Goal: Contribute content

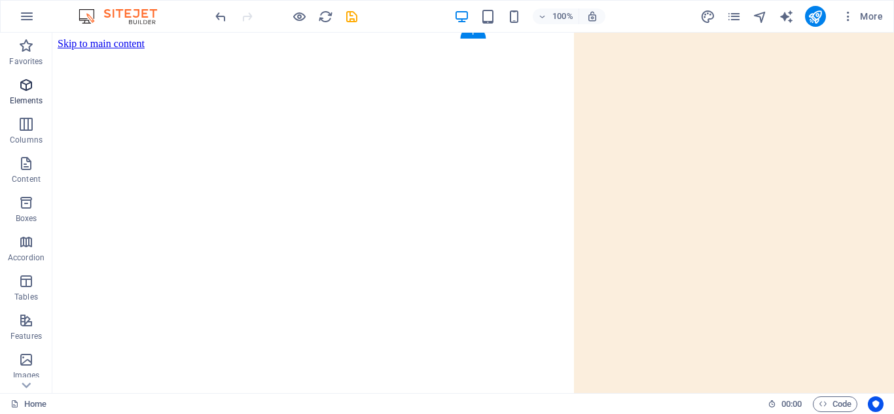
click at [25, 93] on span "Elements" at bounding box center [26, 92] width 52 height 31
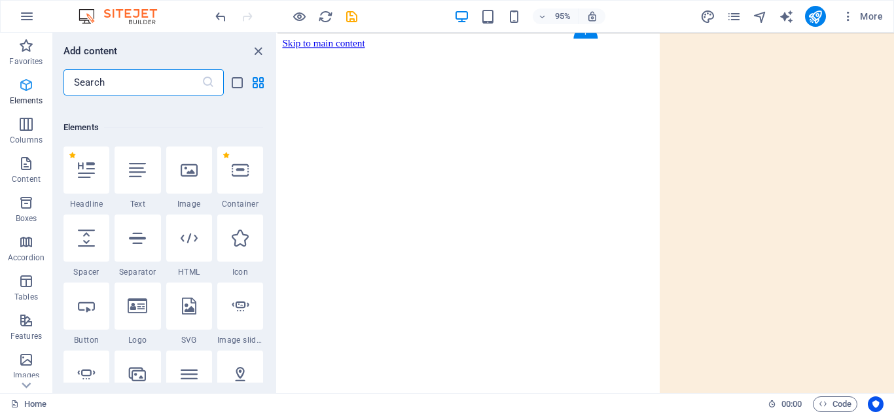
scroll to position [139, 0]
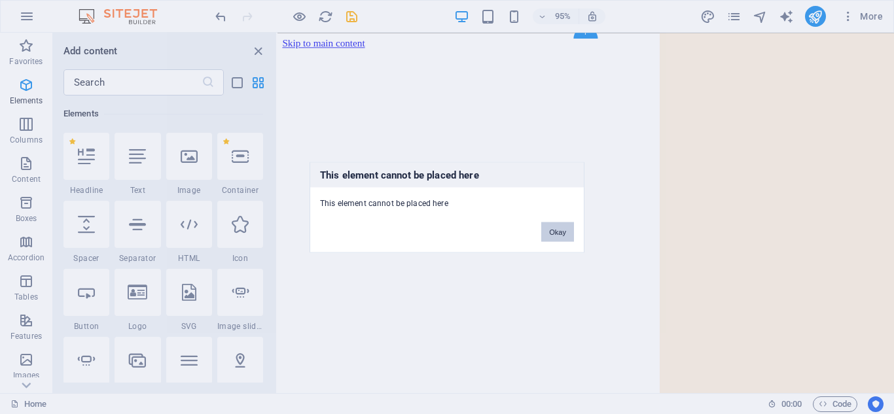
click at [549, 236] on button "Okay" at bounding box center [557, 232] width 33 height 20
click at [556, 233] on button "Okay" at bounding box center [557, 232] width 33 height 20
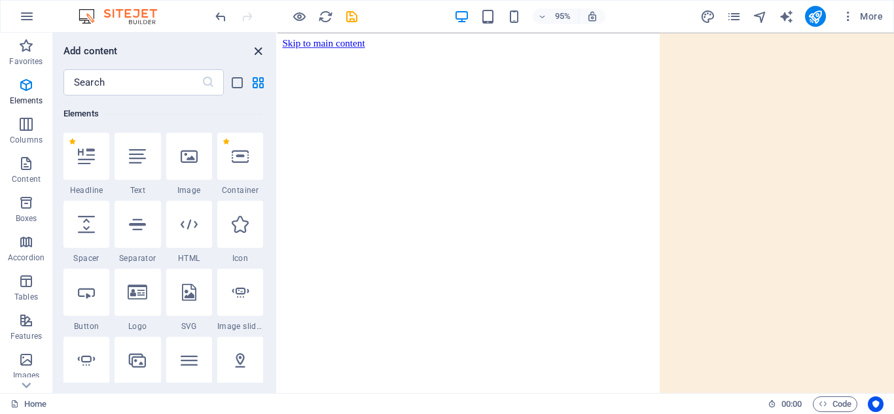
click at [257, 51] on icon "close panel" at bounding box center [258, 51] width 15 height 15
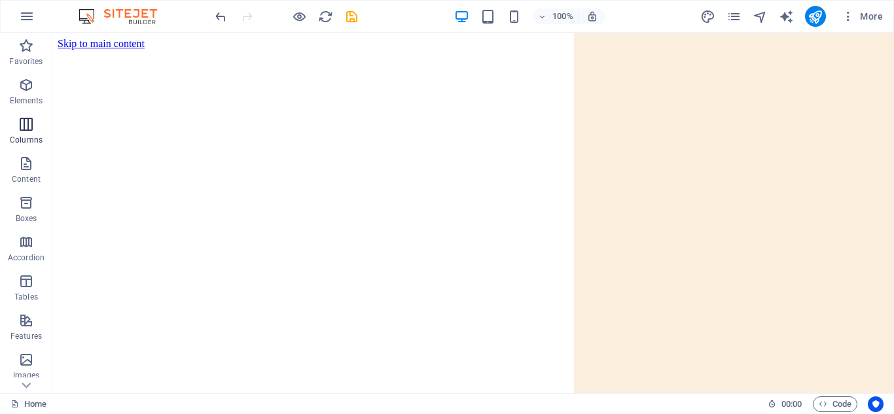
click at [23, 132] on icon "button" at bounding box center [26, 125] width 16 height 16
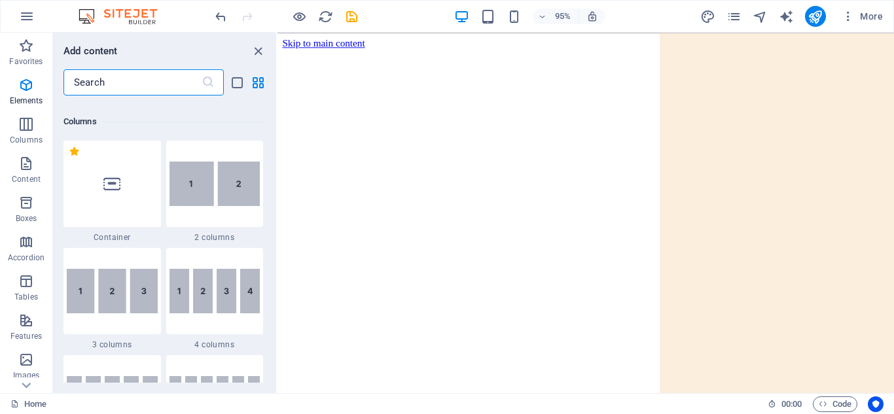
scroll to position [648, 0]
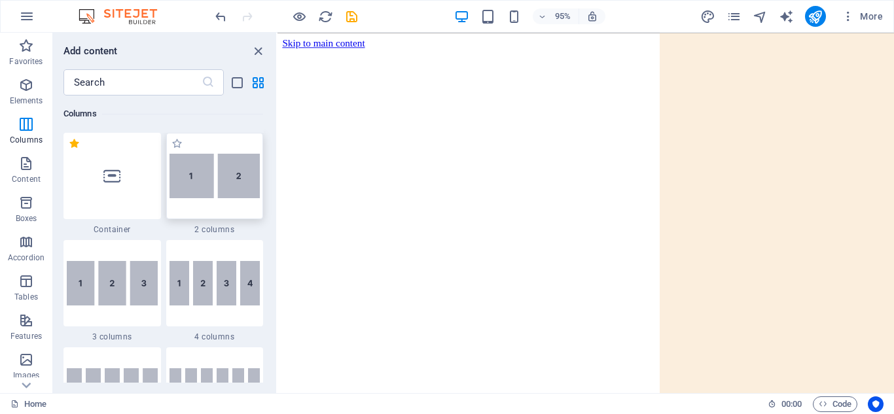
click at [199, 172] on img at bounding box center [215, 176] width 91 height 45
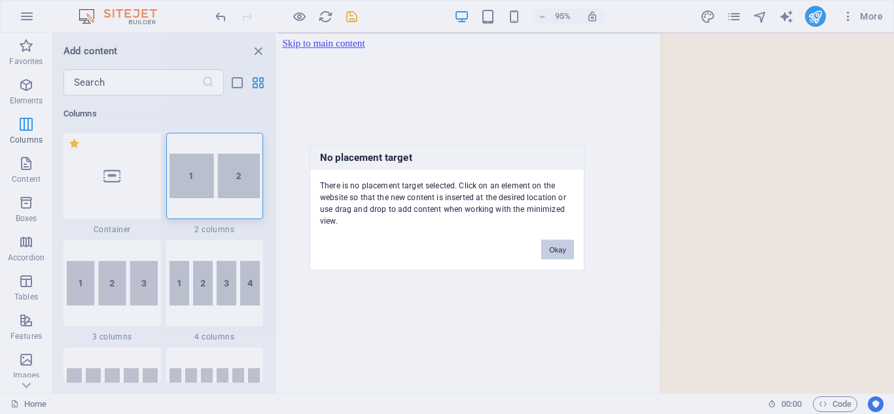
click at [557, 245] on button "Okay" at bounding box center [557, 250] width 33 height 20
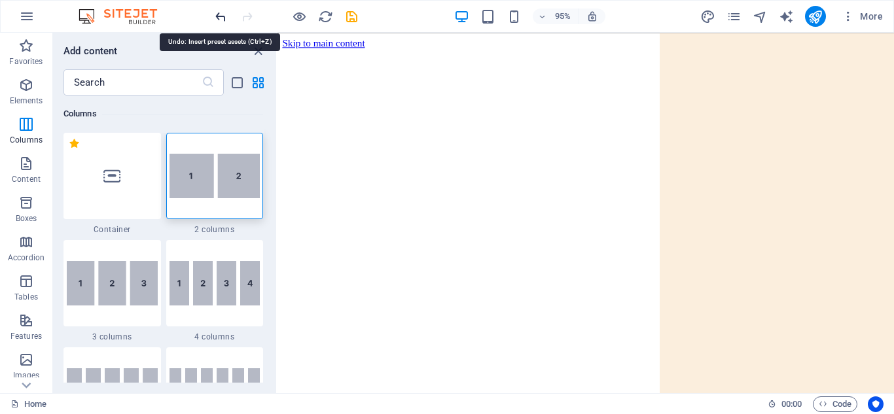
click at [217, 16] on icon "undo" at bounding box center [220, 16] width 15 height 15
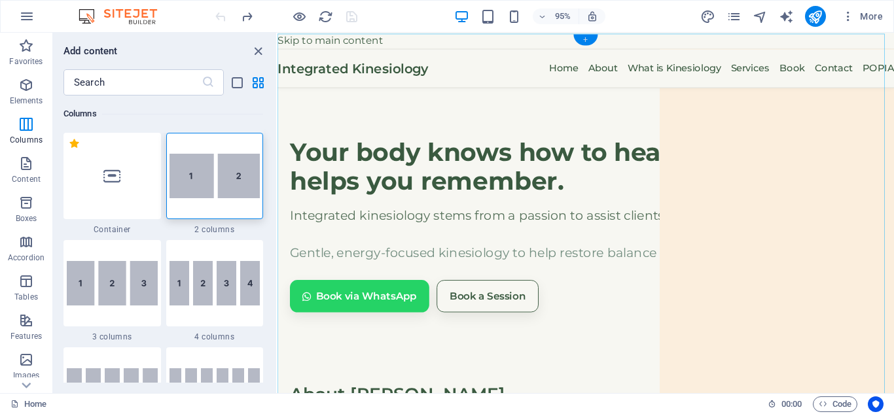
click at [585, 39] on div "+" at bounding box center [586, 39] width 24 height 11
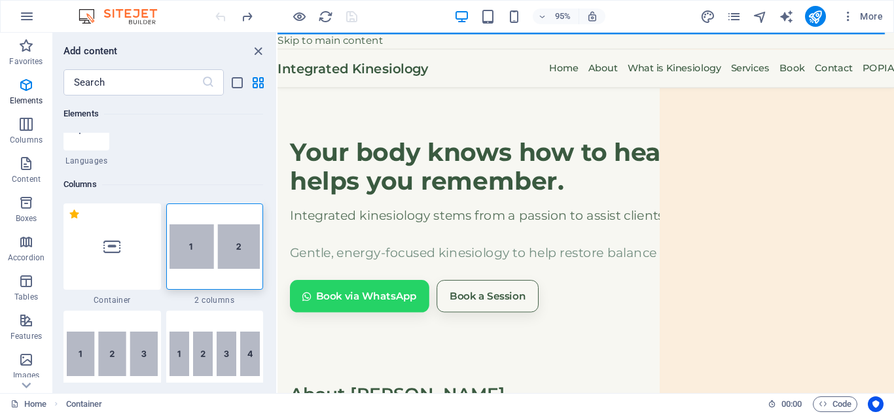
scroll to position [555, 0]
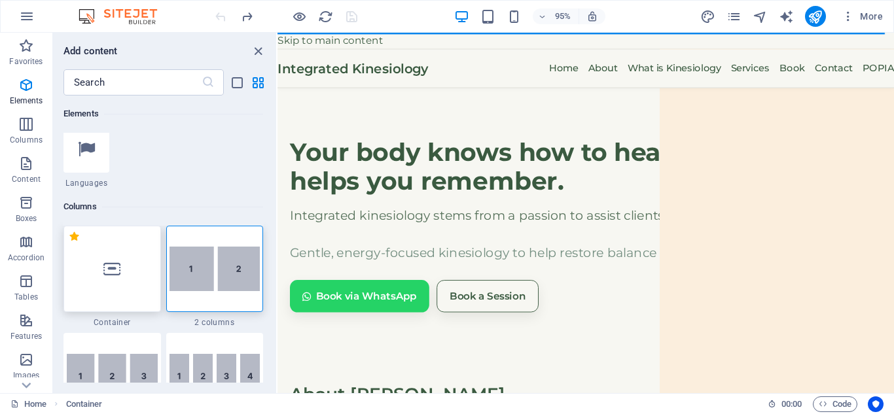
click at [122, 266] on div at bounding box center [113, 269] width 98 height 86
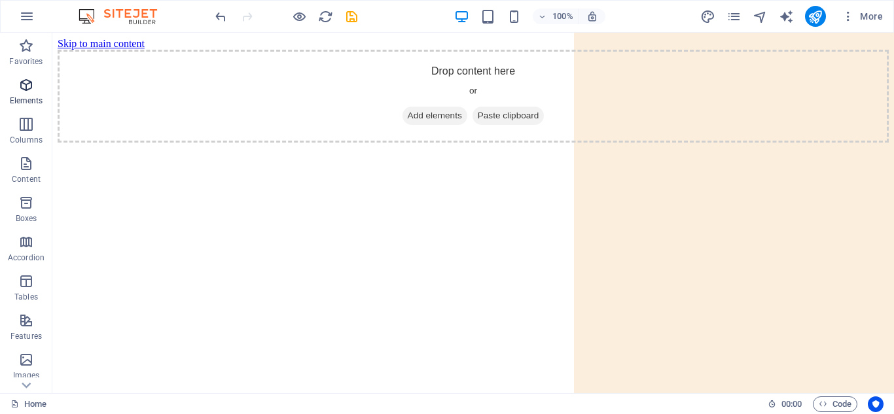
click at [35, 103] on p "Elements" at bounding box center [26, 101] width 33 height 10
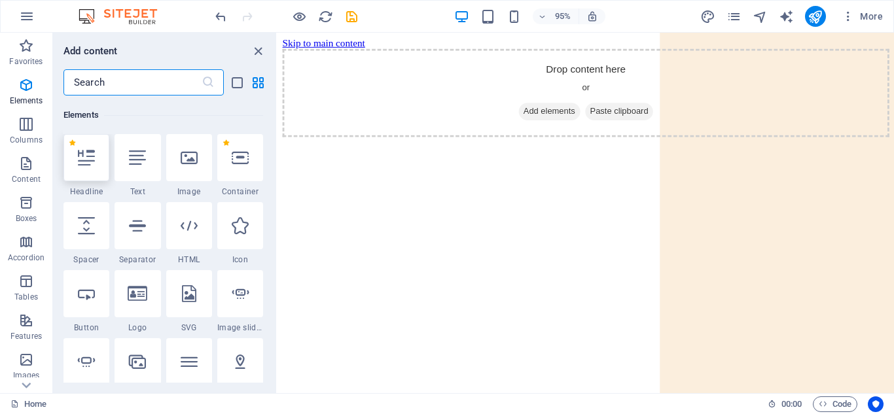
scroll to position [139, 0]
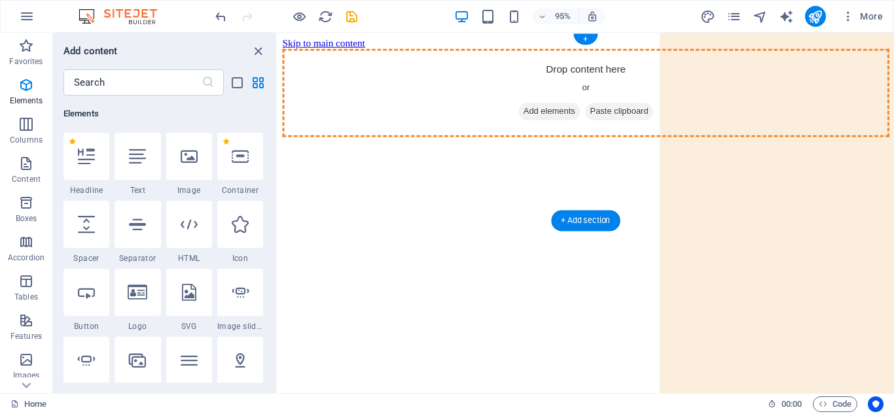
drag, startPoint x: 522, startPoint y: 98, endPoint x: 522, endPoint y: 107, distance: 8.5
click at [522, 107] on div "Drop content here or Add elements Paste clipboard" at bounding box center [602, 96] width 639 height 93
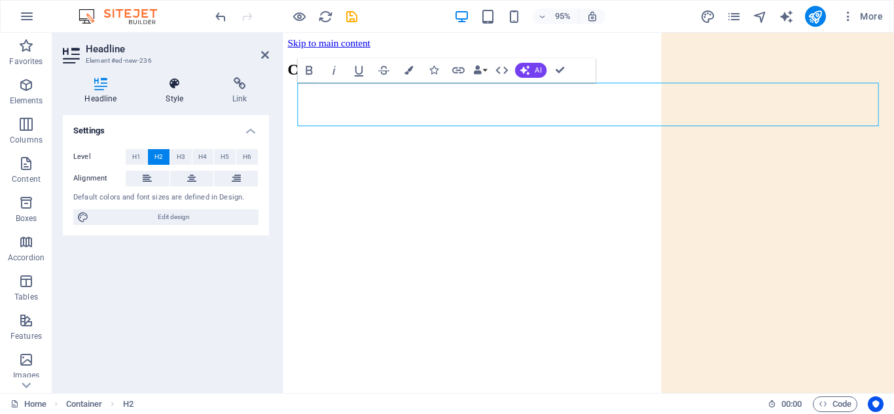
click at [173, 94] on h4 "Style" at bounding box center [177, 90] width 67 height 27
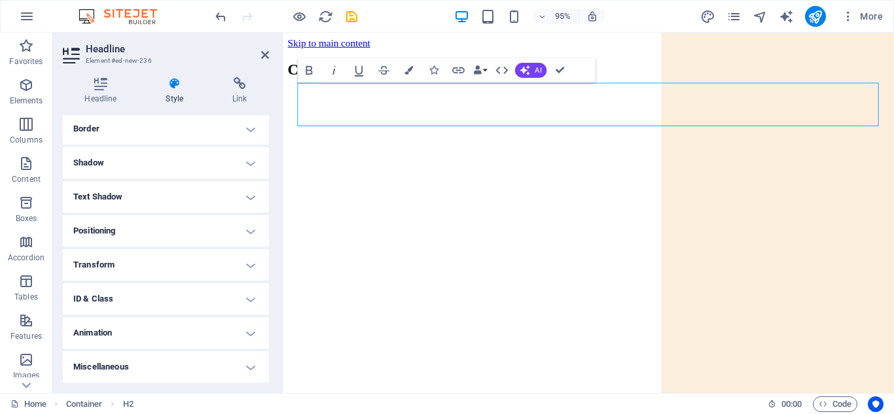
scroll to position [0, 0]
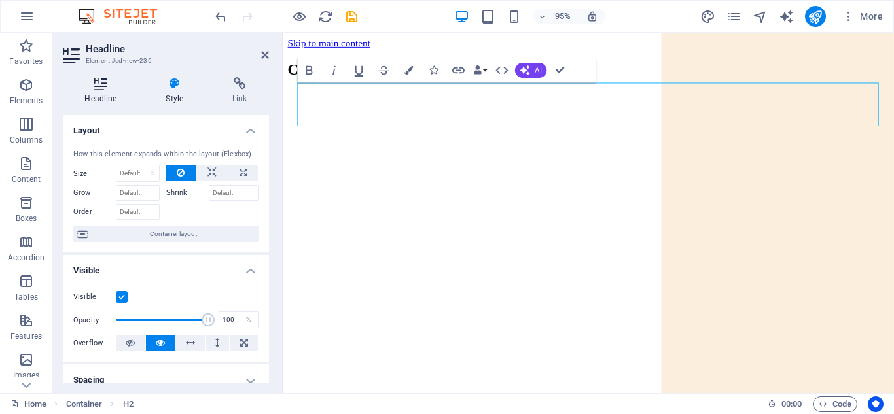
click at [118, 86] on icon at bounding box center [101, 83] width 76 height 13
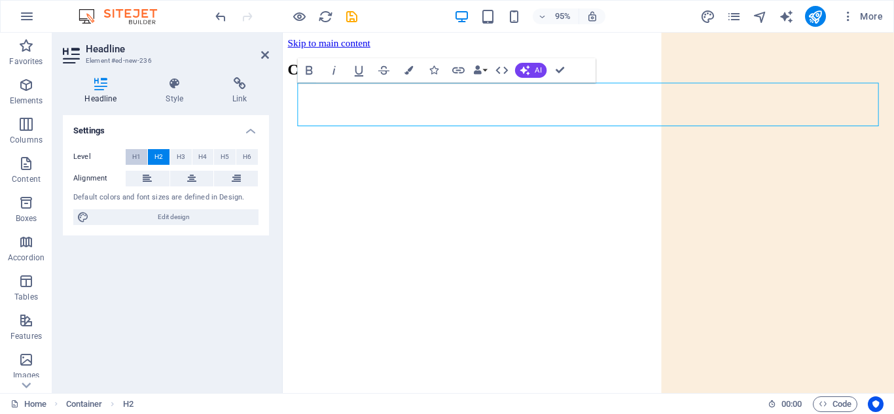
click at [140, 156] on span "H1" at bounding box center [136, 157] width 9 height 16
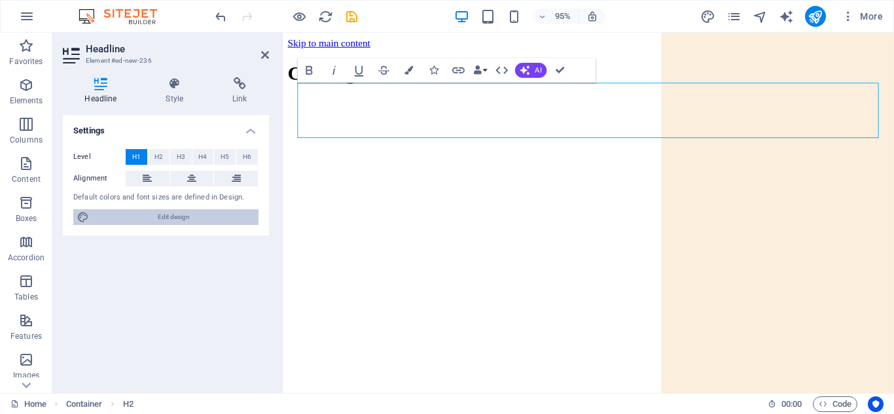
click at [182, 209] on span "Edit design" at bounding box center [174, 217] width 162 height 16
select select "px"
select select "400"
select select "px"
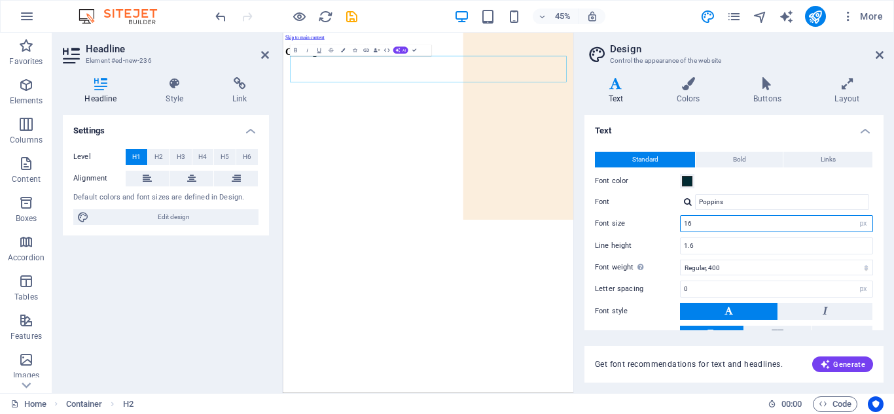
click at [848, 227] on input "16" at bounding box center [777, 224] width 192 height 16
type input "1"
type input "12"
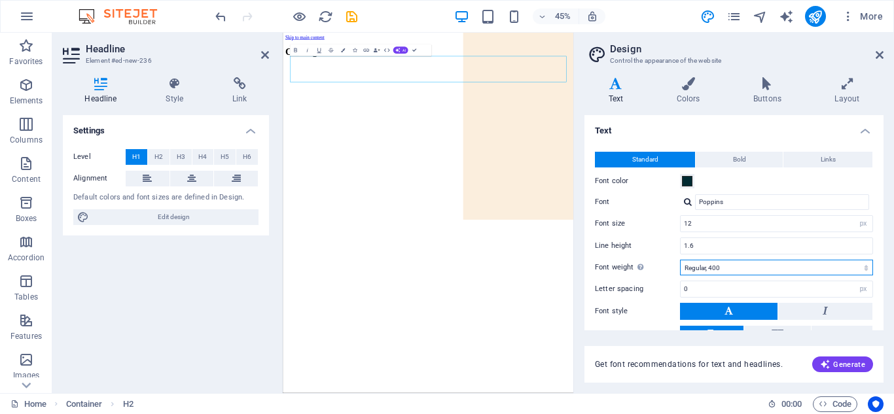
click at [748, 272] on select "Thin, 100 Extra-light, 200 Light, 300 Regular, 400 Medium, 500 Semi-bold, 600 B…" at bounding box center [776, 268] width 193 height 16
select select "700"
click at [680, 260] on select "Thin, 100 Extra-light, 200 Light, 300 Regular, 400 Medium, 500 Semi-bold, 600 B…" at bounding box center [776, 268] width 193 height 16
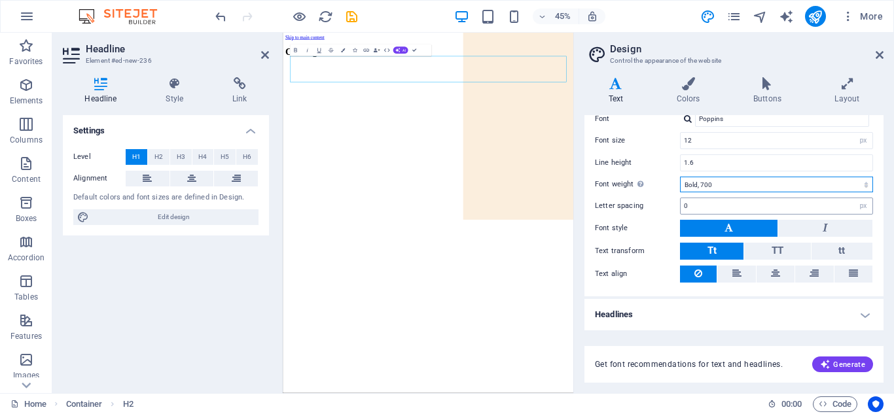
scroll to position [82, 0]
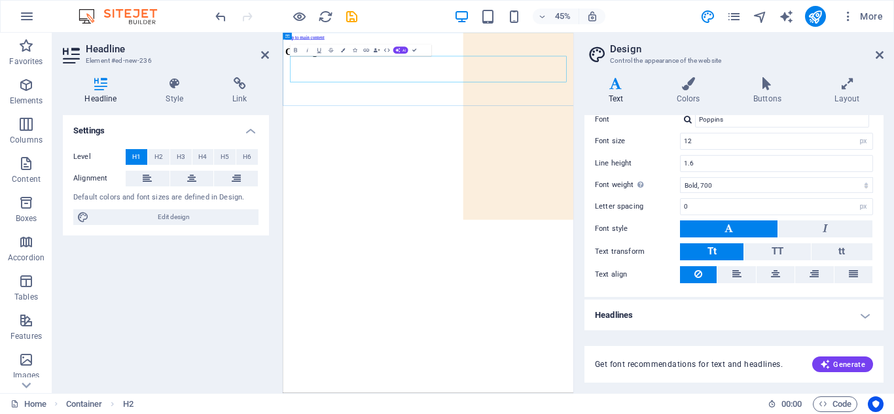
click at [576, 88] on h1 "Coming Soon" at bounding box center [606, 76] width 636 height 24
click at [742, 184] on select "Thin, 100 Extra-light, 200 Light, 300 Regular, 400 Medium, 500 Semi-bold, 600 B…" at bounding box center [776, 185] width 193 height 16
click at [680, 177] on select "Thin, 100 Extra-light, 200 Light, 300 Regular, 400 Medium, 500 Semi-bold, 600 B…" at bounding box center [776, 185] width 193 height 16
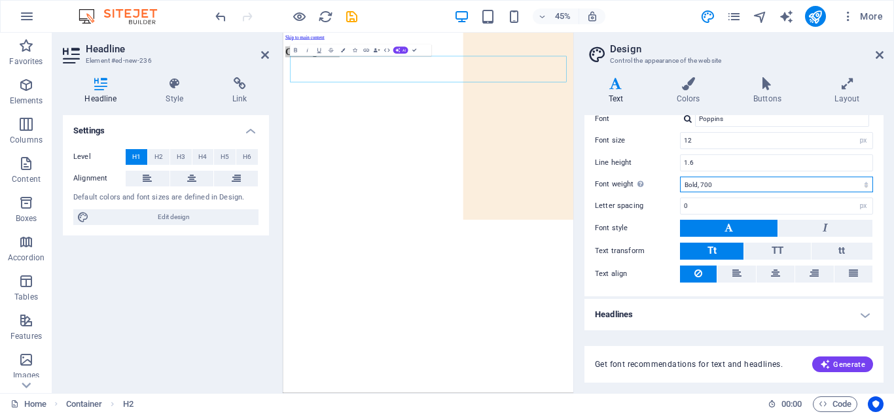
scroll to position [0, 0]
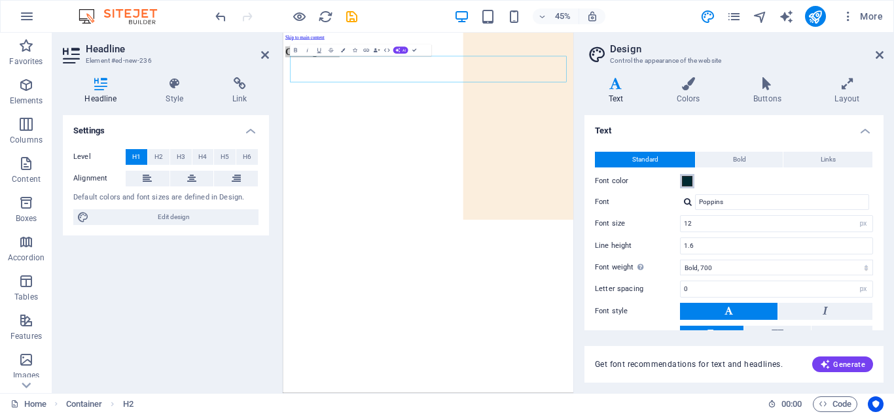
click at [682, 179] on button "Font color" at bounding box center [687, 181] width 14 height 14
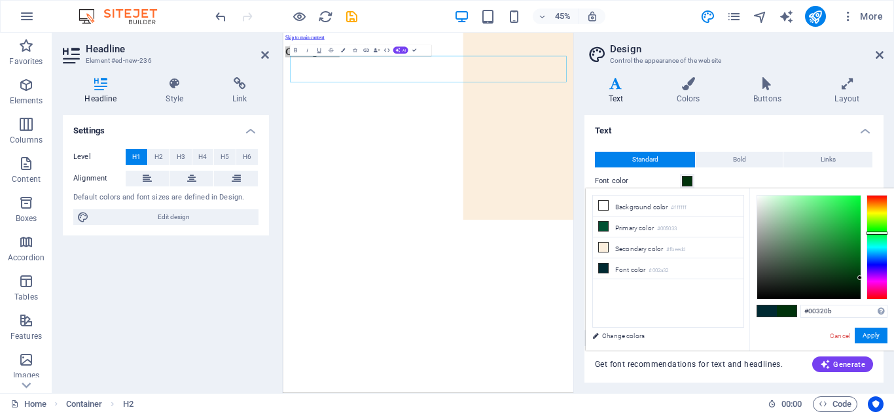
click at [878, 233] on div at bounding box center [877, 247] width 21 height 105
type input "#074b16"
drag, startPoint x: 821, startPoint y: 250, endPoint x: 851, endPoint y: 268, distance: 34.9
click at [851, 268] on div at bounding box center [808, 247] width 103 height 103
click at [867, 335] on button "Apply" at bounding box center [871, 336] width 33 height 16
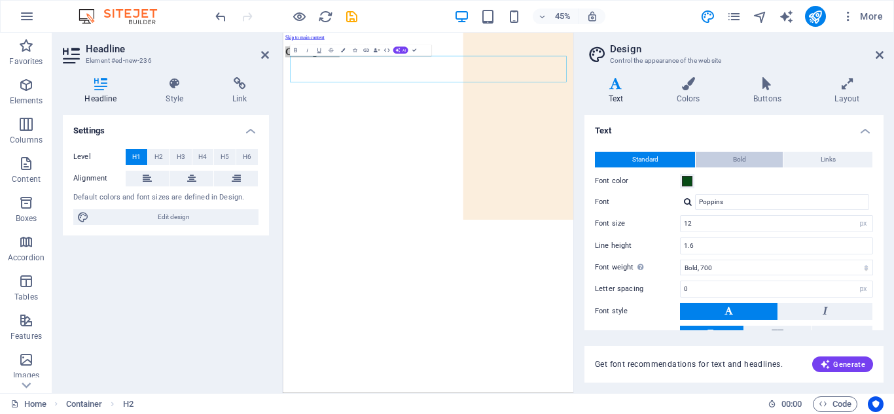
click at [733, 164] on span "Bold" at bounding box center [739, 160] width 13 height 16
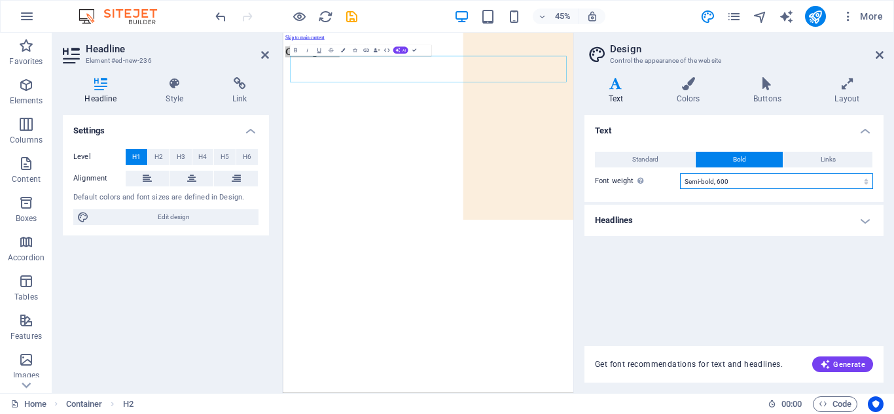
click at [796, 180] on select "Thin, 100 Extra-light, 200 Light, 300 Regular, 400 Medium, 500 Semi-bold, 600 B…" at bounding box center [776, 181] width 193 height 16
select select "700"
click at [680, 173] on select "Thin, 100 Extra-light, 200 Light, 300 Regular, 400 Medium, 500 Semi-bold, 600 B…" at bounding box center [776, 181] width 193 height 16
click at [619, 102] on html "Skip to main content Coming Soon" at bounding box center [606, 67] width 646 height 69
click at [492, 88] on div "Coming Soon" at bounding box center [606, 76] width 636 height 24
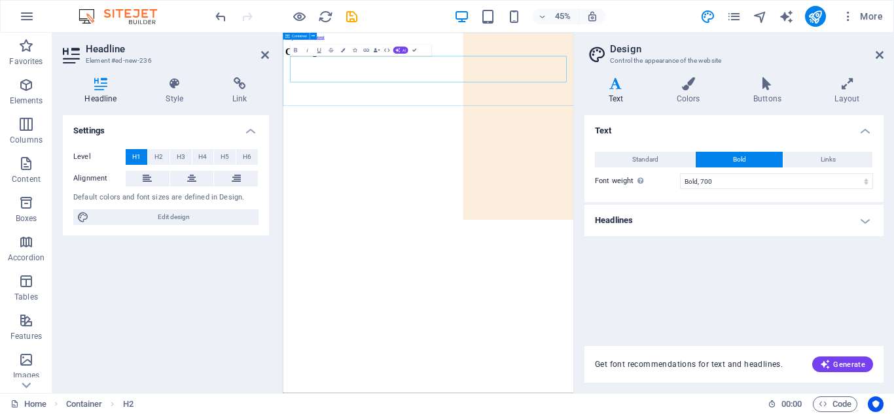
click at [492, 88] on div "Coming Soon" at bounding box center [606, 76] width 636 height 24
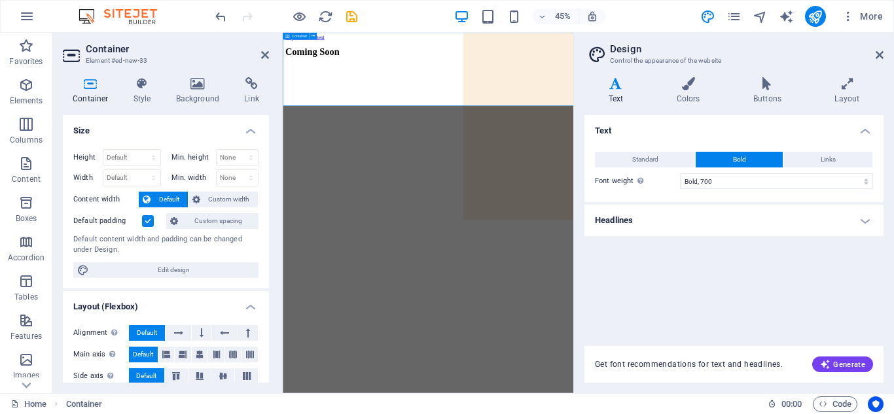
click at [492, 88] on div "Coming Soon" at bounding box center [606, 76] width 636 height 24
click at [547, 76] on div "Coming Soon" at bounding box center [606, 76] width 636 height 24
click at [544, 88] on div "Coming Soon" at bounding box center [606, 76] width 636 height 24
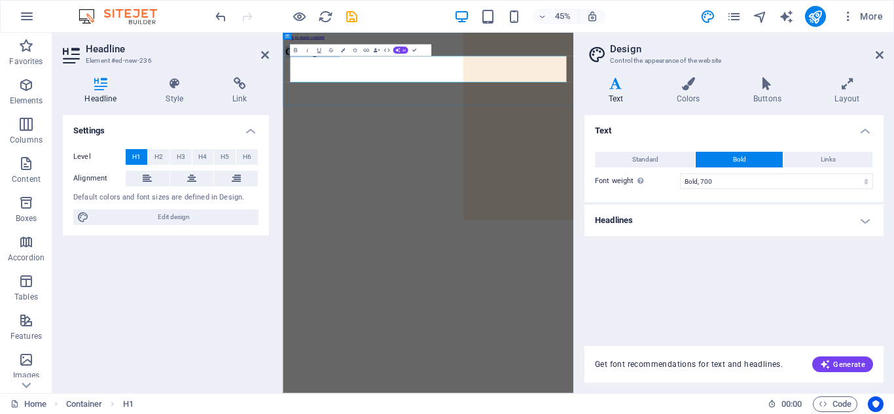
click at [544, 88] on h1 "Coming Soon" at bounding box center [606, 76] width 636 height 24
click at [293, 50] on icon "button" at bounding box center [295, 50] width 7 height 7
click at [540, 102] on html "Skip to main content Coming Soon" at bounding box center [606, 67] width 646 height 69
click at [84, 375] on div "Settings Level H1 H2 H3 H4 H5 H6 Alignment Default colors and font sizes are de…" at bounding box center [166, 249] width 206 height 268
click at [877, 50] on icon at bounding box center [880, 55] width 8 height 10
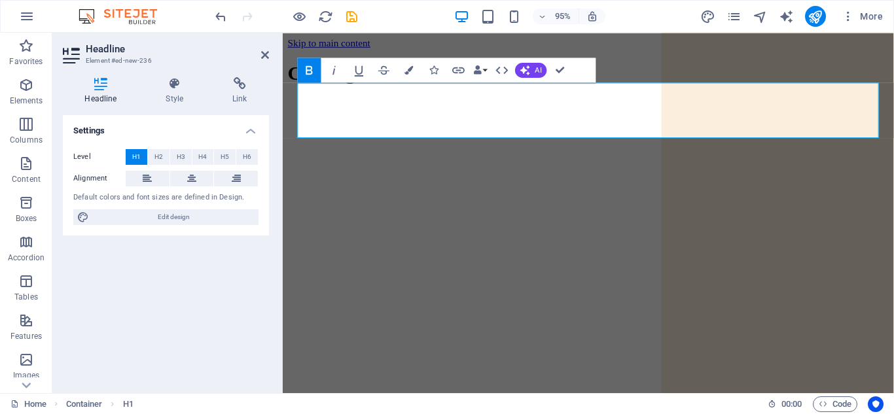
click at [583, 102] on html "Skip to main content Coming Soon" at bounding box center [605, 67] width 644 height 69
click at [200, 176] on button at bounding box center [192, 179] width 44 height 16
click at [313, 71] on icon "button" at bounding box center [309, 70] width 15 height 15
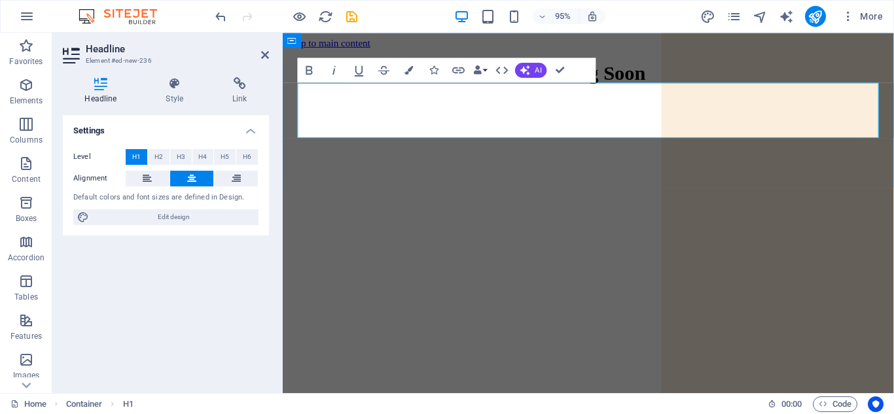
click at [544, 87] on strong "Coming Soon" at bounding box center [604, 76] width 120 height 24
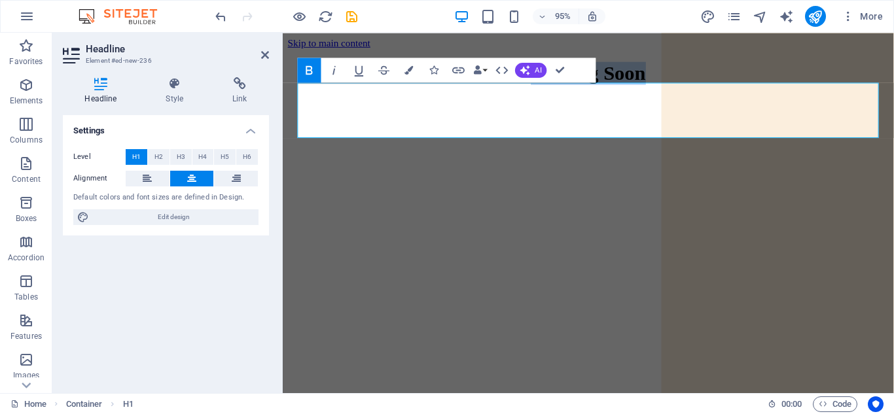
click at [308, 69] on icon "button" at bounding box center [309, 70] width 15 height 15
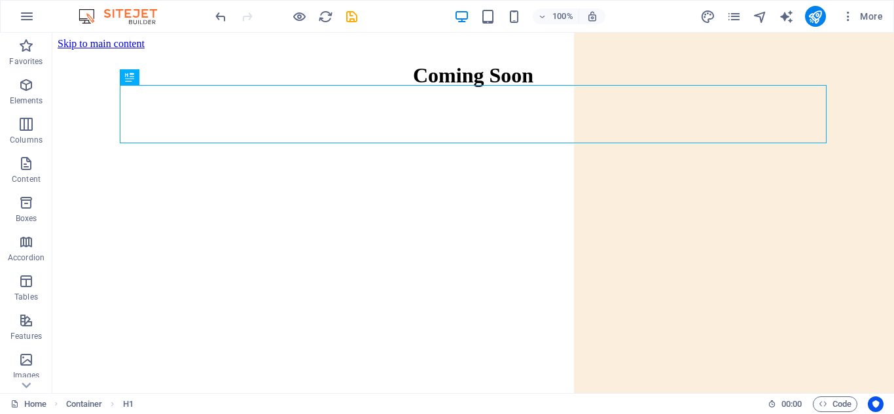
click at [541, 102] on html "Skip to main content Coming Soon" at bounding box center [473, 67] width 842 height 69
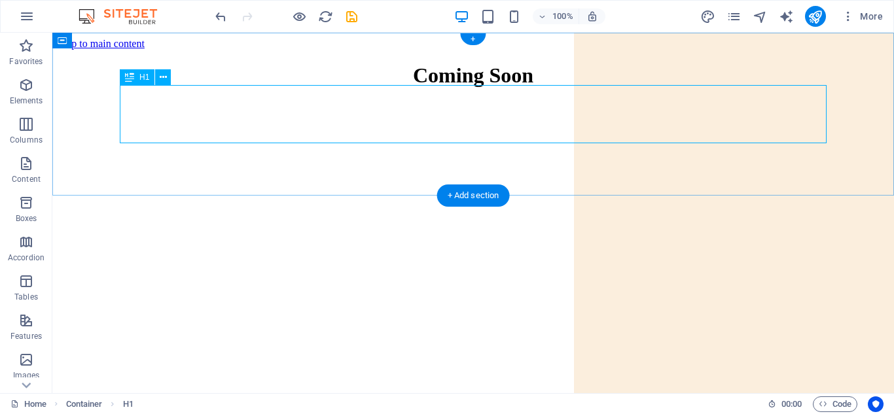
click at [528, 88] on div "Coming Soon" at bounding box center [473, 76] width 831 height 24
click at [164, 81] on icon at bounding box center [163, 78] width 7 height 14
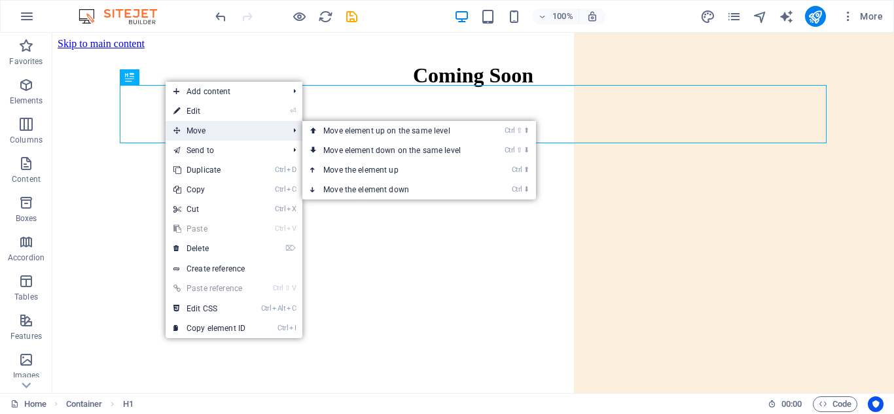
click at [202, 121] on span "Move" at bounding box center [224, 131] width 117 height 20
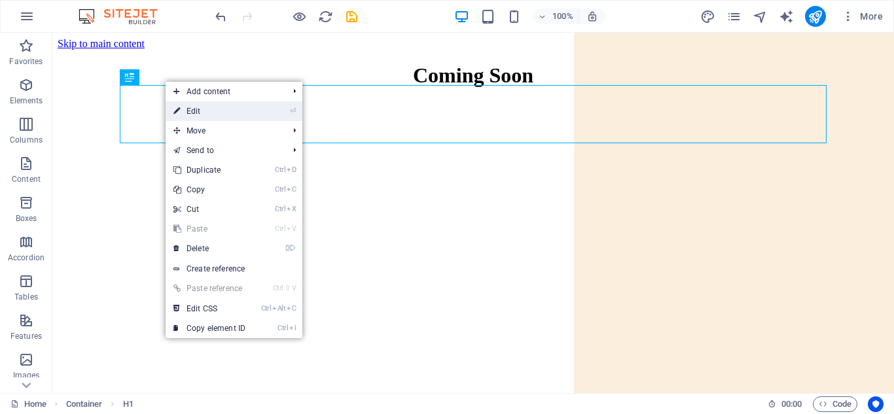
click at [201, 113] on link "⏎ Edit" at bounding box center [210, 111] width 88 height 20
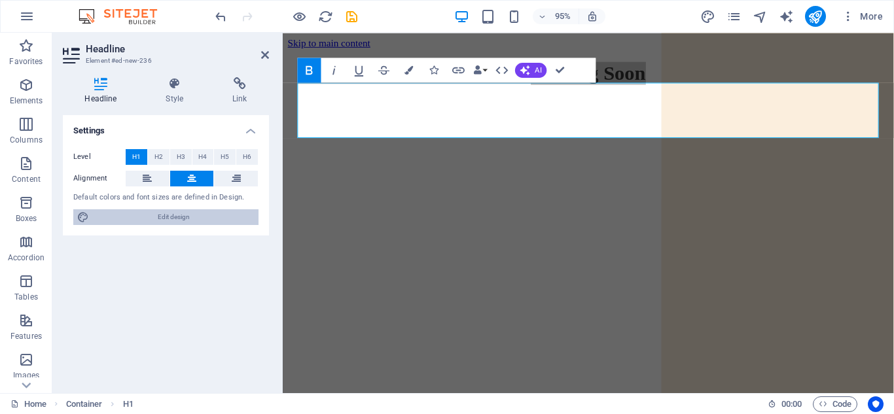
click at [175, 219] on span "Edit design" at bounding box center [174, 217] width 162 height 16
select select "700"
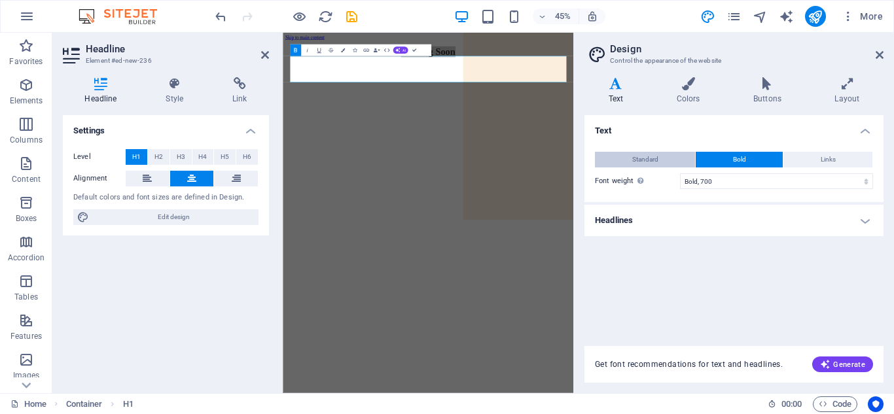
click at [659, 155] on button "Standard" at bounding box center [645, 160] width 100 height 16
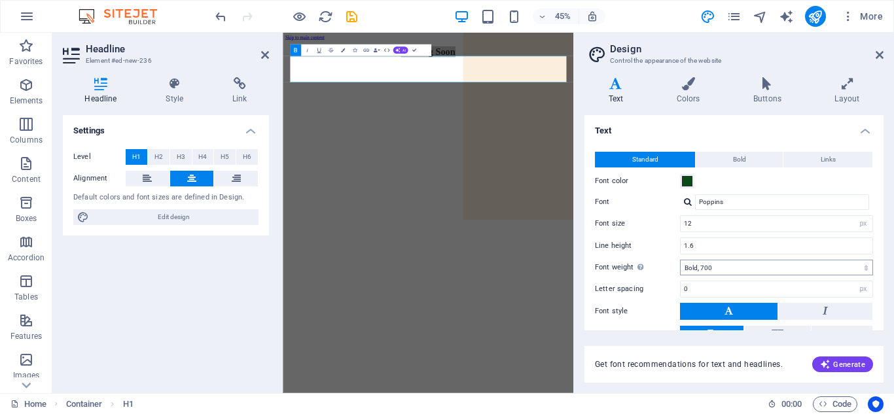
scroll to position [83, 0]
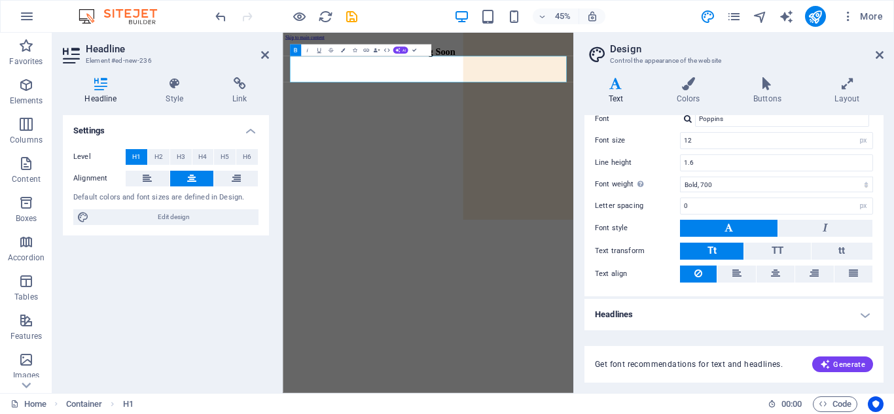
click at [639, 102] on html "Skip to main content Coming Soon" at bounding box center [606, 67] width 646 height 69
click at [656, 310] on h4 "Headlines" at bounding box center [734, 314] width 299 height 31
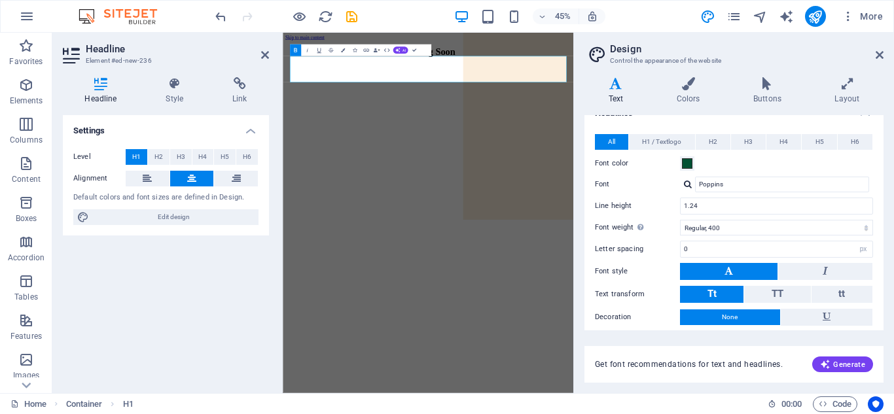
scroll to position [284, 0]
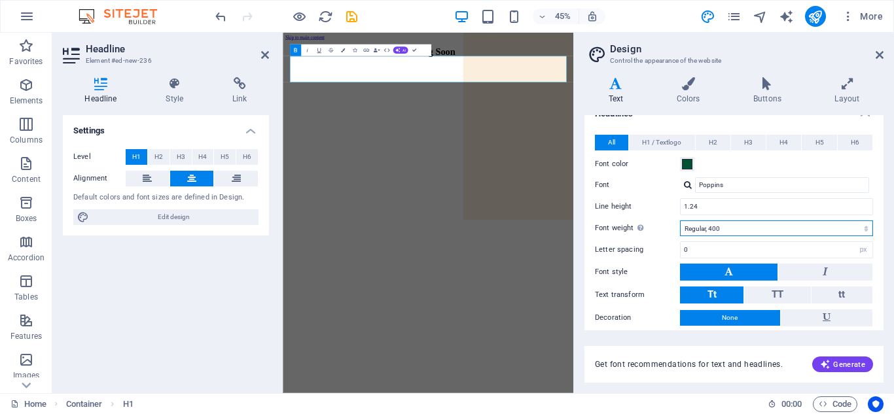
click at [772, 229] on select "Thin, 100 Extra-light, 200 Light, 300 Regular, 400 Medium, 500 Semi-bold, 600 B…" at bounding box center [776, 229] width 193 height 16
click at [680, 221] on select "Thin, 100 Extra-light, 200 Light, 300 Regular, 400 Medium, 500 Semi-bold, 600 B…" at bounding box center [776, 229] width 193 height 16
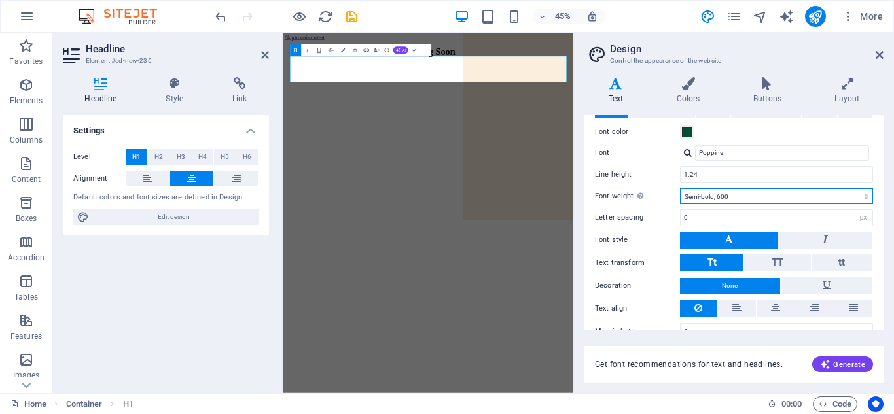
scroll to position [339, 0]
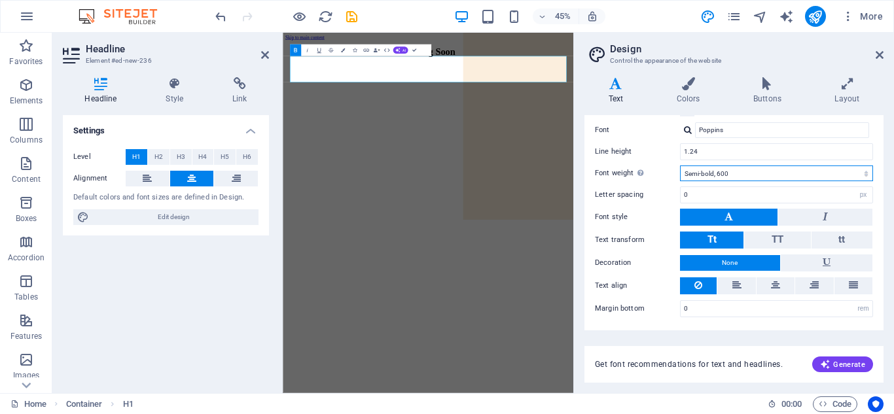
click at [295, 45] on button "Bold" at bounding box center [295, 51] width 11 height 12
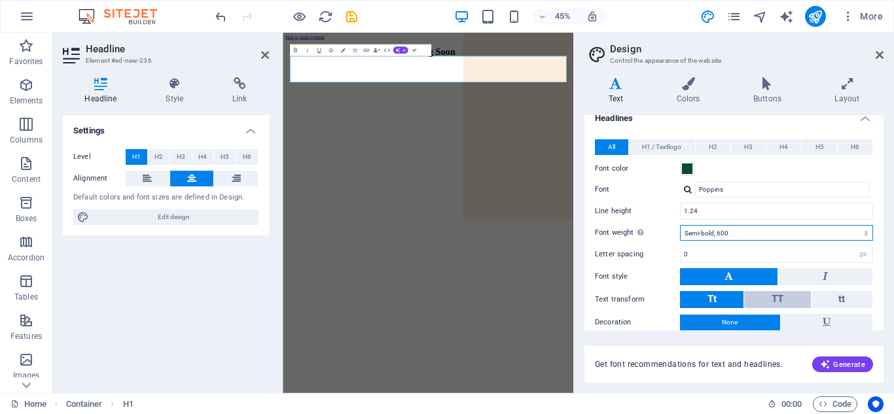
scroll to position [279, 0]
click at [768, 230] on select "Thin, 100 Extra-light, 200 Light, 300 Regular, 400 Medium, 500 Semi-bold, 600 B…" at bounding box center [776, 234] width 193 height 16
select select "500"
click at [680, 226] on select "Thin, 100 Extra-light, 200 Light, 300 Regular, 400 Medium, 500 Semi-bold, 600 B…" at bounding box center [776, 234] width 193 height 16
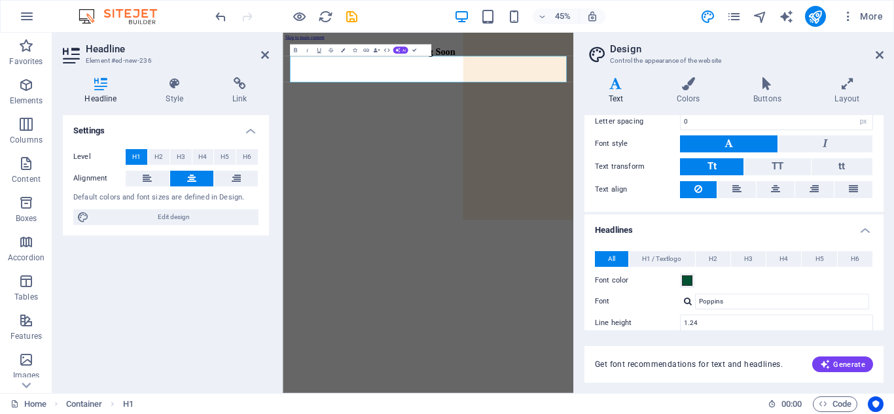
scroll to position [167, 0]
click at [769, 102] on html "Skip to main content Coming Soon" at bounding box center [606, 67] width 646 height 69
click at [880, 53] on icon at bounding box center [880, 55] width 8 height 10
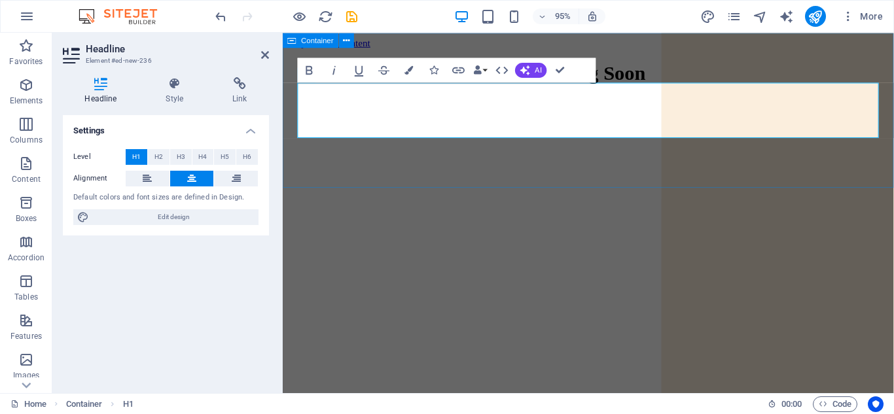
click at [545, 88] on div "Coming Soon" at bounding box center [604, 76] width 633 height 24
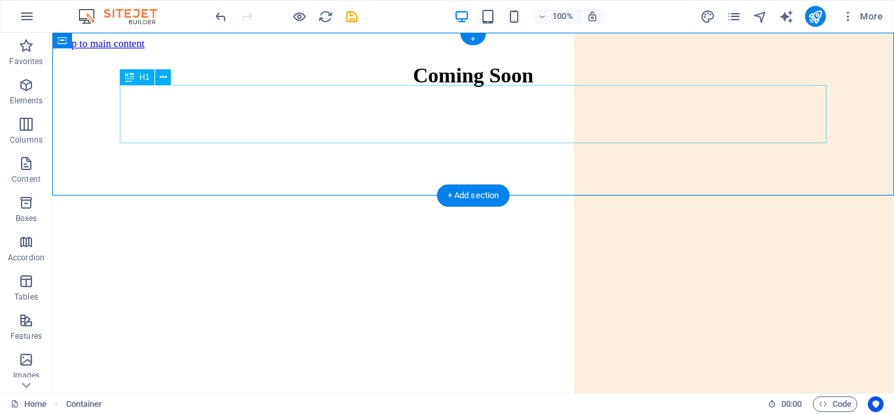
click at [377, 88] on div "Coming Soon" at bounding box center [473, 76] width 831 height 24
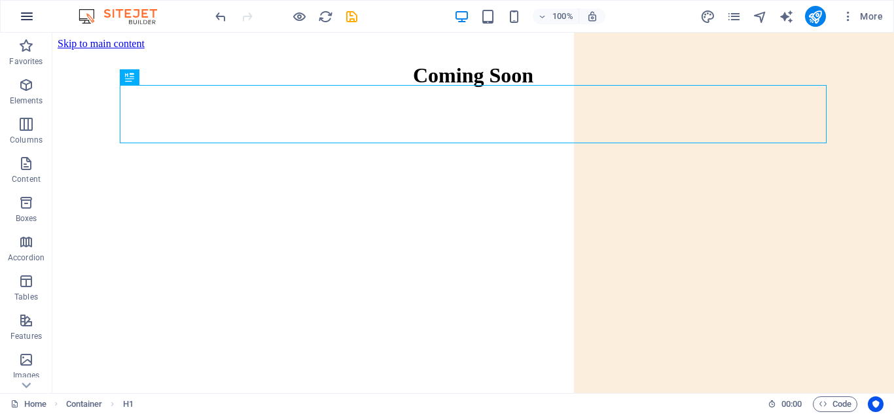
click at [25, 16] on icon "button" at bounding box center [27, 17] width 16 height 16
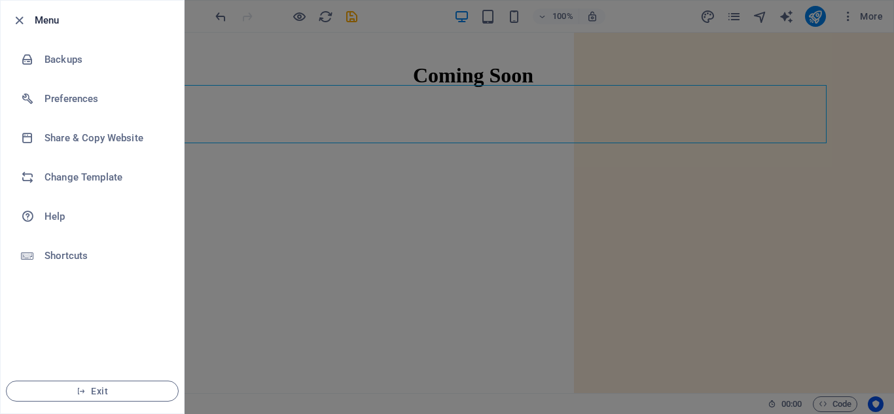
click at [25, 16] on icon "button" at bounding box center [19, 20] width 15 height 15
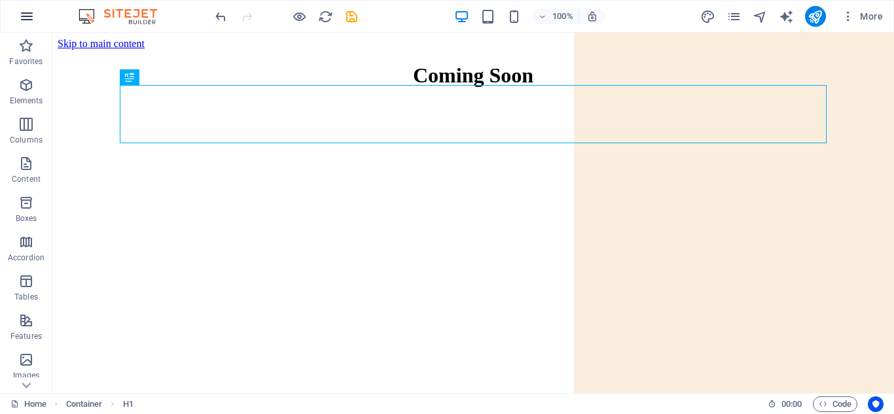
click at [25, 16] on icon "button" at bounding box center [27, 17] width 16 height 16
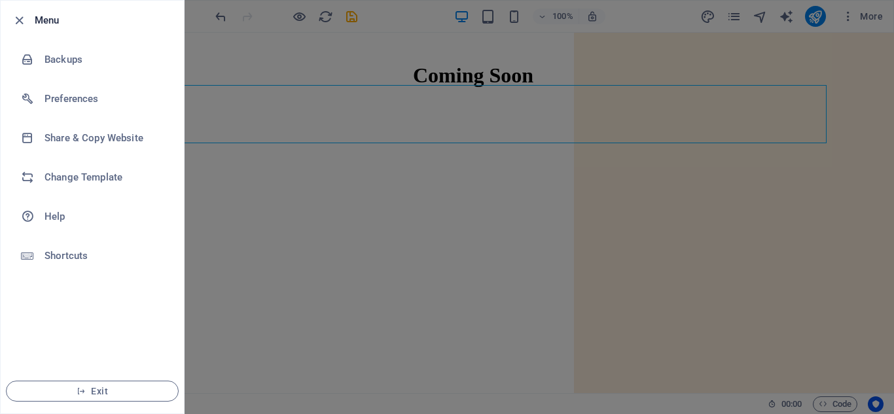
click at [25, 16] on icon "button" at bounding box center [19, 20] width 15 height 15
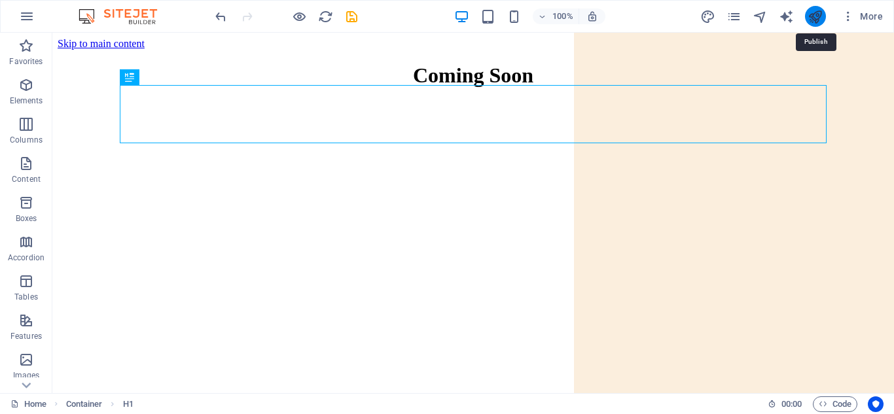
click at [816, 16] on icon "publish" at bounding box center [815, 16] width 15 height 15
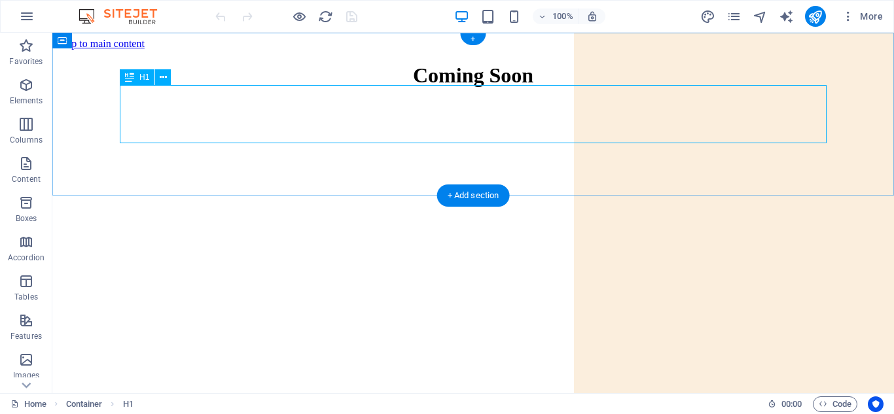
click at [478, 88] on div "Coming Soon" at bounding box center [473, 76] width 831 height 24
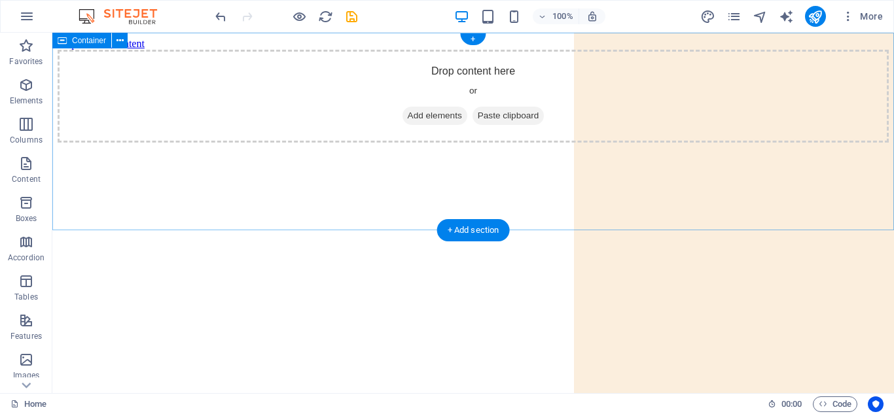
click at [448, 125] on span "Add elements" at bounding box center [435, 116] width 65 height 18
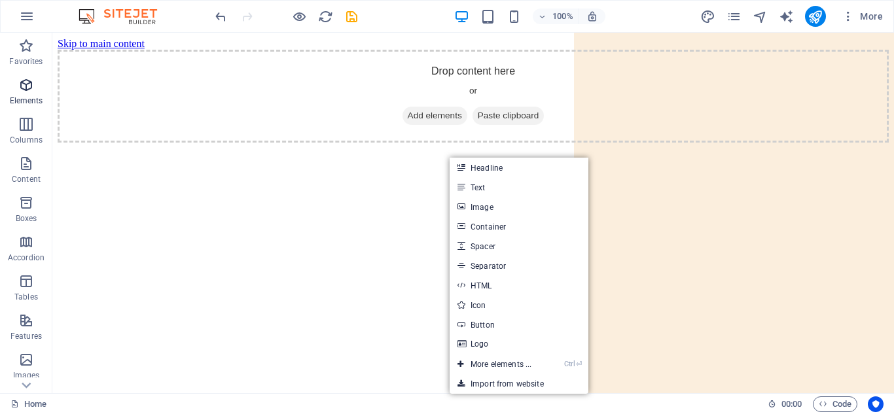
click at [29, 96] on p "Elements" at bounding box center [26, 101] width 33 height 10
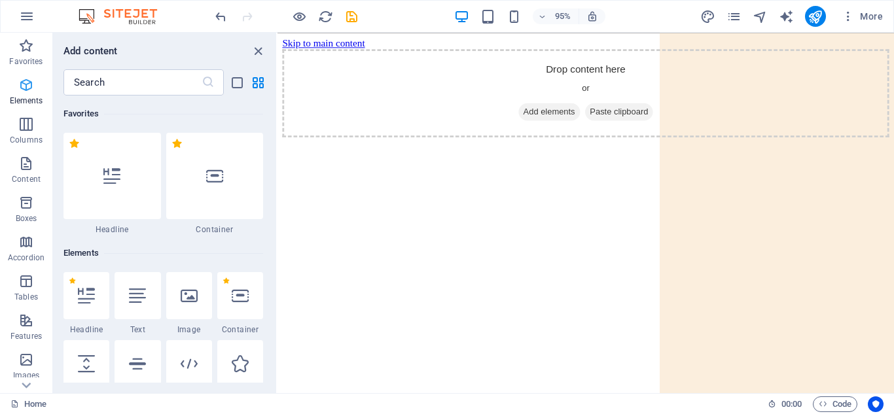
click at [29, 96] on p "Elements" at bounding box center [26, 101] width 33 height 10
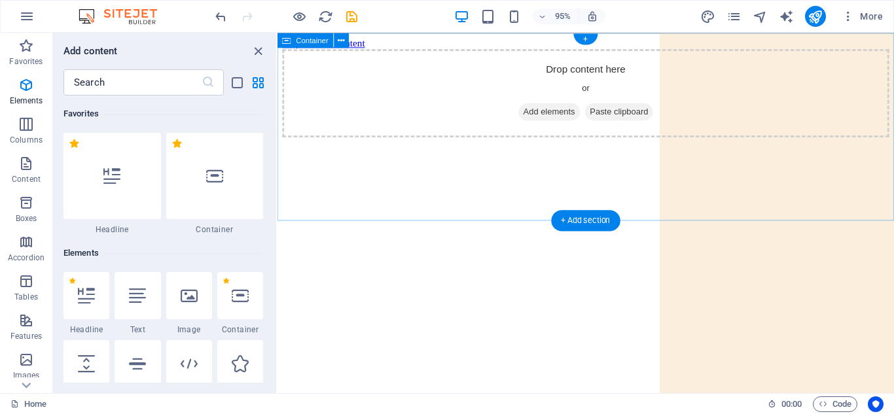
click at [619, 125] on span "Paste clipboard" at bounding box center [638, 116] width 72 height 18
click at [336, 45] on button at bounding box center [341, 40] width 15 height 15
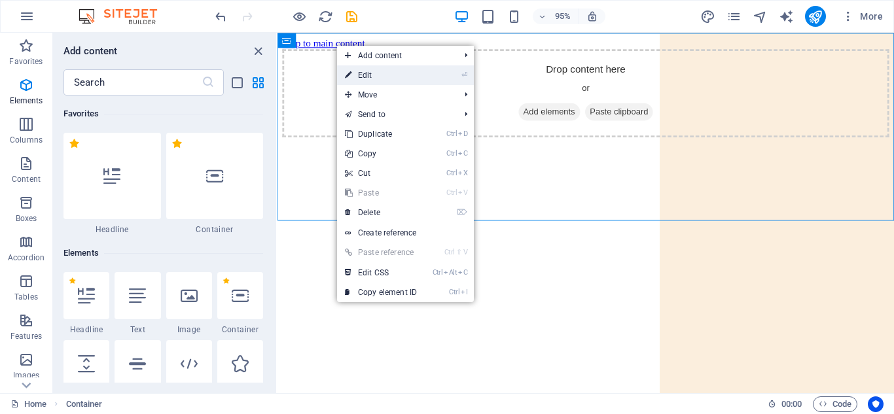
click at [383, 71] on link "⏎ Edit" at bounding box center [381, 75] width 88 height 20
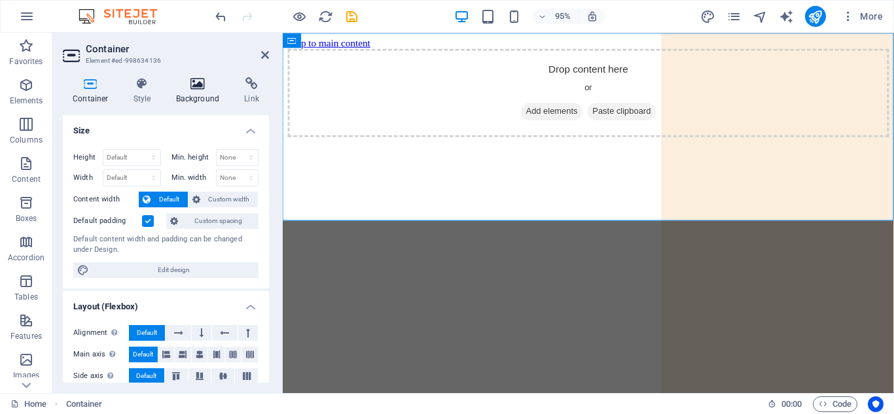
click at [202, 97] on h4 "Background" at bounding box center [200, 90] width 69 height 27
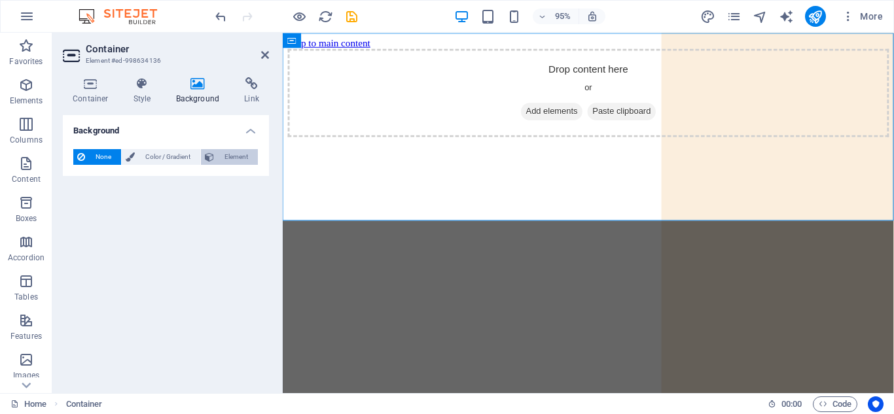
click at [237, 159] on span "Element" at bounding box center [236, 157] width 36 height 16
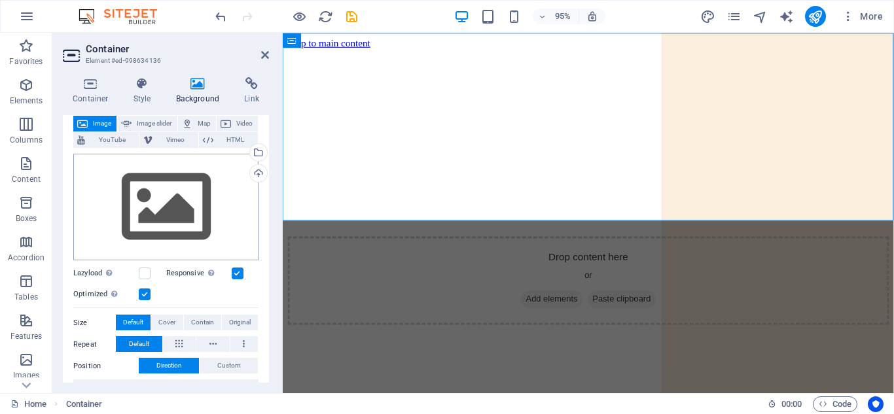
scroll to position [77, 0]
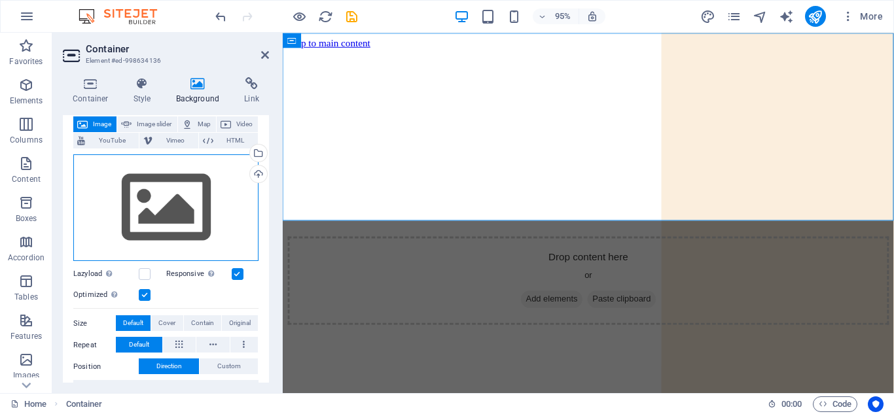
click at [175, 247] on div "Drag files here, click to choose files or select files from Files or our free s…" at bounding box center [165, 208] width 185 height 107
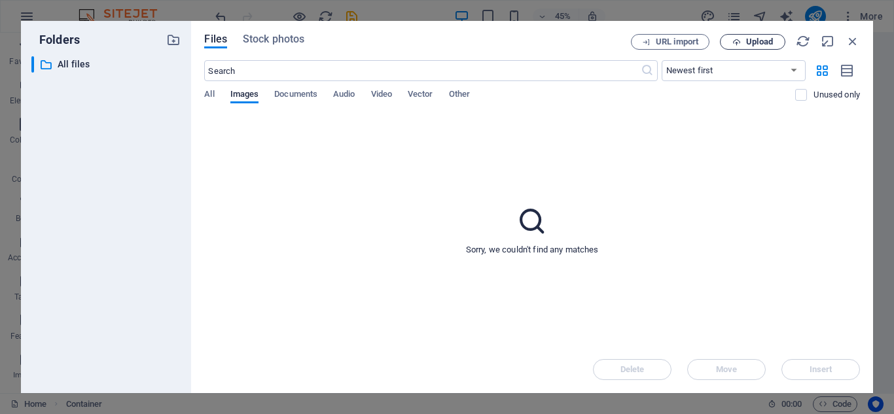
click at [765, 36] on button "Upload" at bounding box center [752, 42] width 65 height 16
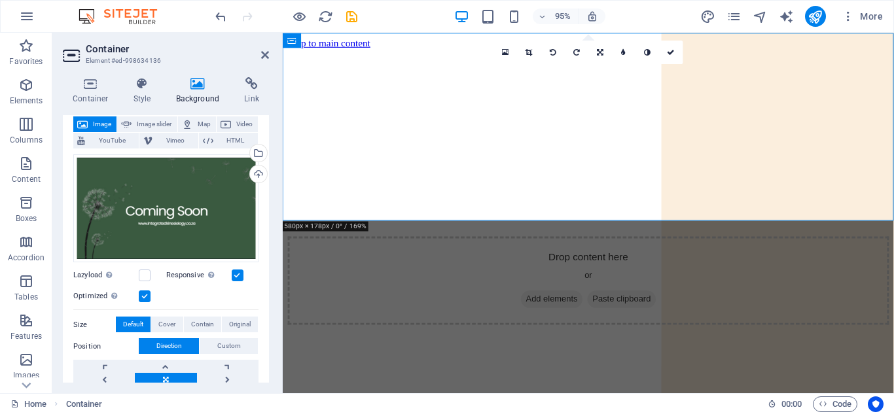
click at [561, 255] on html "Skip to main content Drop content here or Add elements Paste clipboard" at bounding box center [605, 189] width 644 height 313
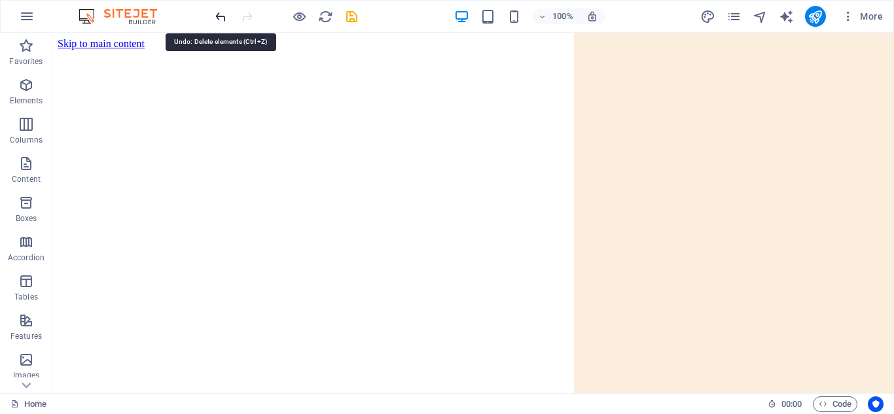
click at [221, 18] on icon "undo" at bounding box center [220, 16] width 15 height 15
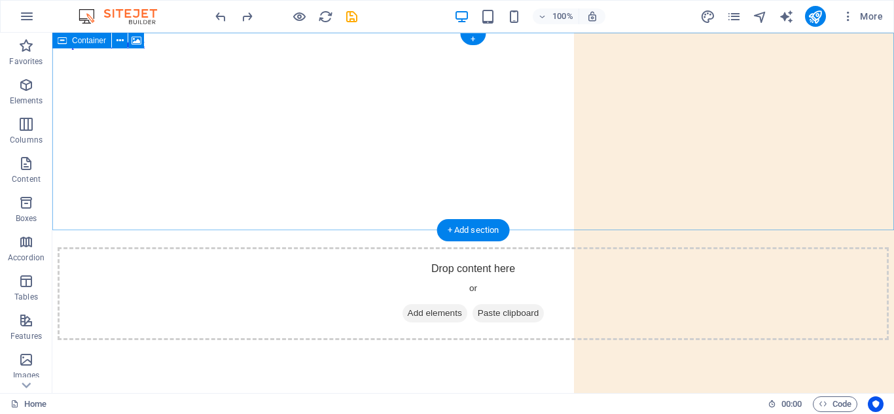
click at [240, 247] on div "Drop content here or Add elements Paste clipboard" at bounding box center [473, 293] width 831 height 93
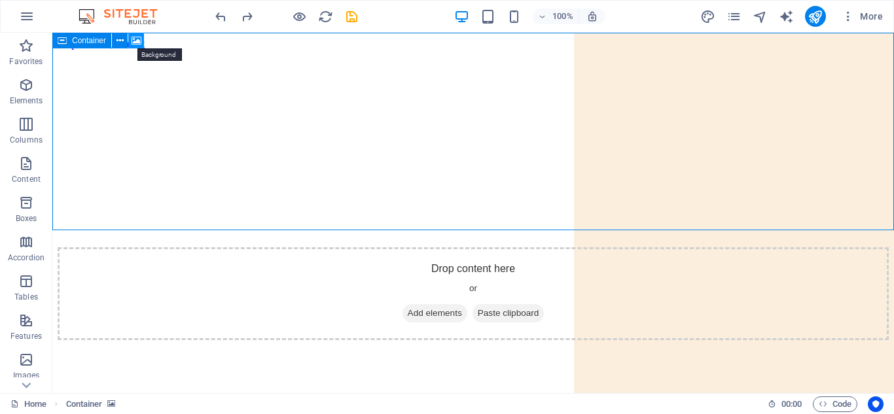
click at [136, 39] on icon at bounding box center [137, 41] width 10 height 14
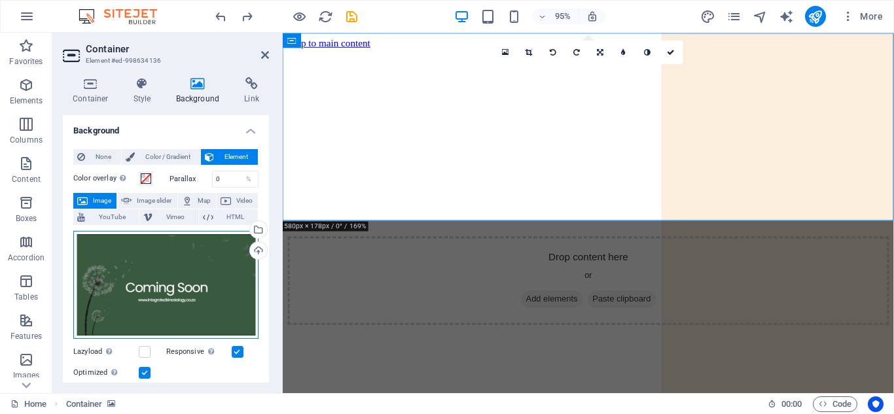
click at [187, 285] on div "Drag files here, click to choose files or select files from Files or our free s…" at bounding box center [165, 285] width 185 height 109
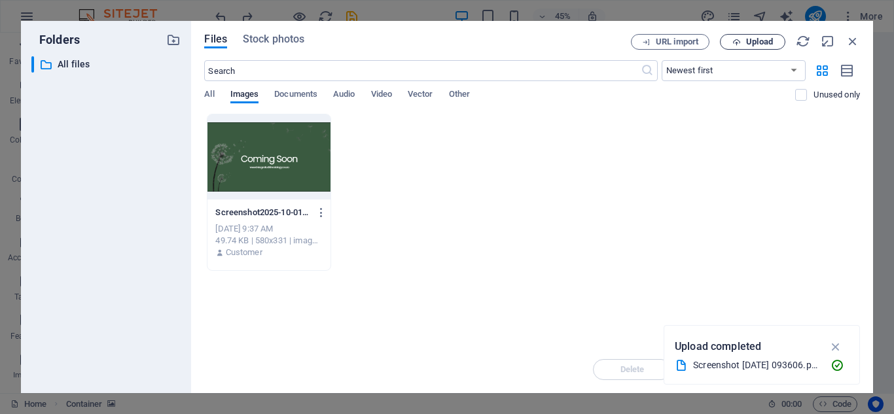
click at [765, 44] on span "Upload" at bounding box center [759, 42] width 27 height 8
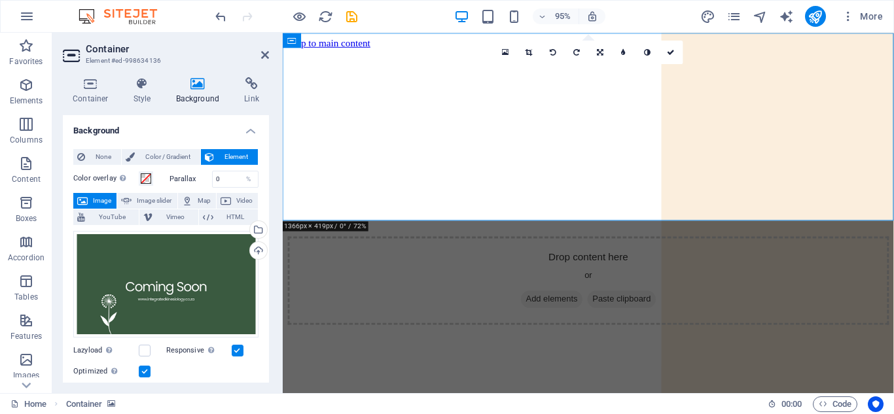
click at [551, 279] on html "Skip to main content Drop content here or Add elements Paste clipboard" at bounding box center [605, 189] width 644 height 313
click at [621, 50] on figure at bounding box center [604, 50] width 633 height 0
click at [821, 22] on icon "publish" at bounding box center [815, 16] width 15 height 15
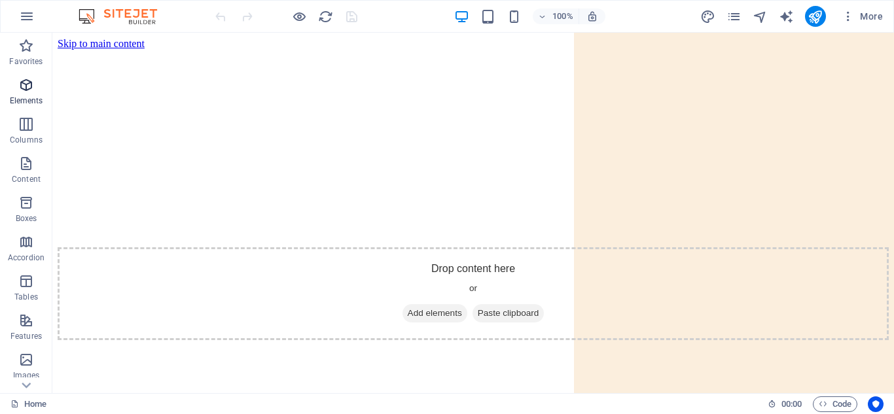
click at [22, 85] on icon "button" at bounding box center [26, 85] width 16 height 16
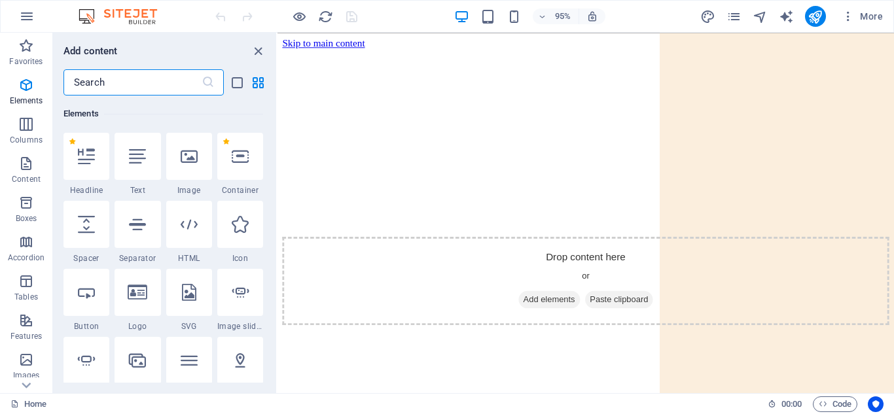
scroll to position [139, 0]
click at [148, 88] on input "text" at bounding box center [133, 82] width 138 height 26
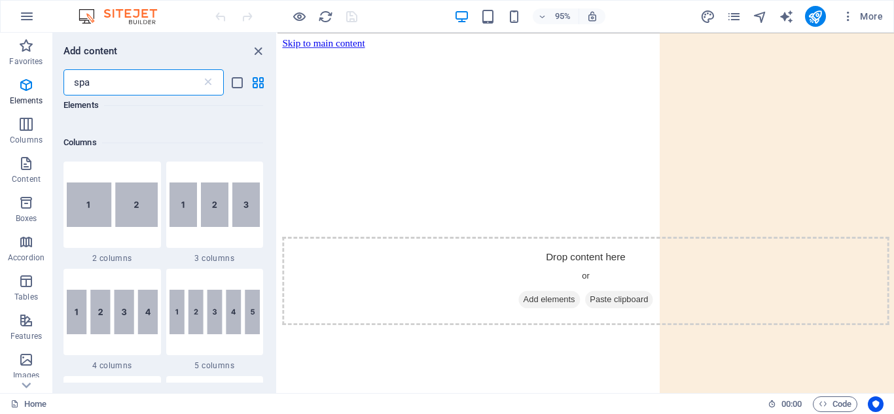
scroll to position [0, 0]
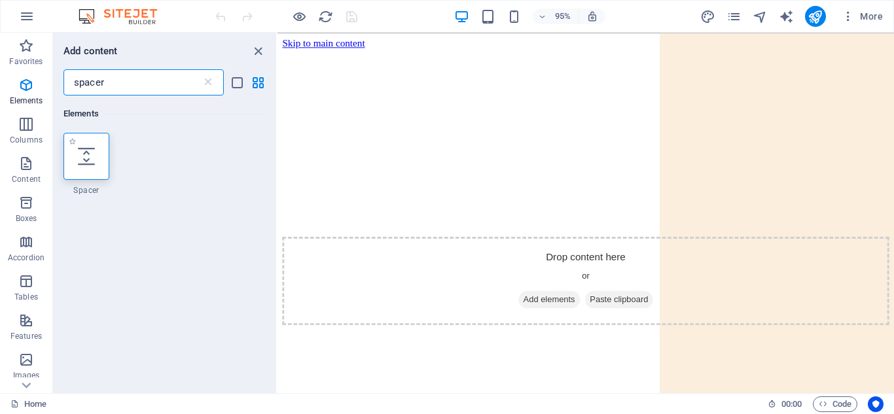
type input "spacer"
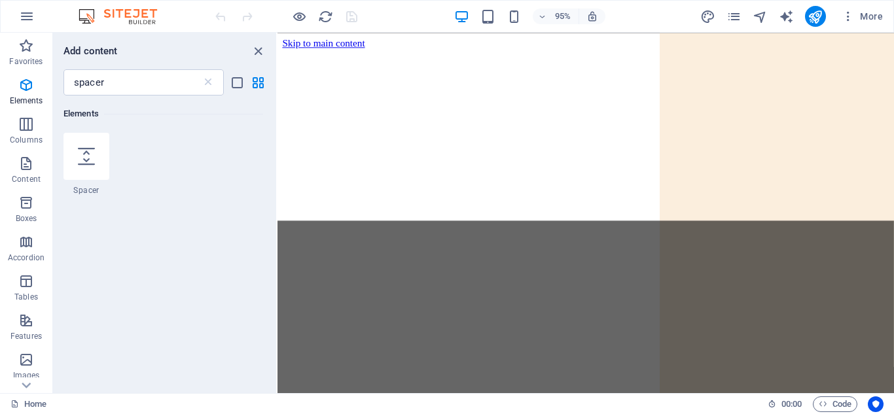
select select "px"
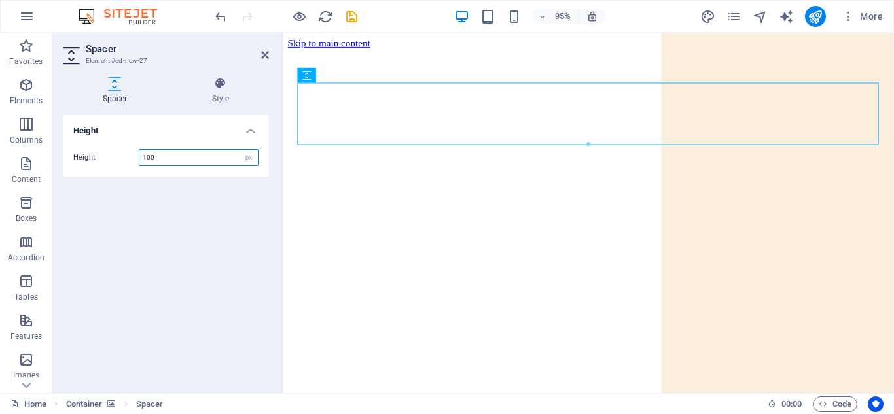
click at [149, 160] on input "100" at bounding box center [198, 158] width 118 height 16
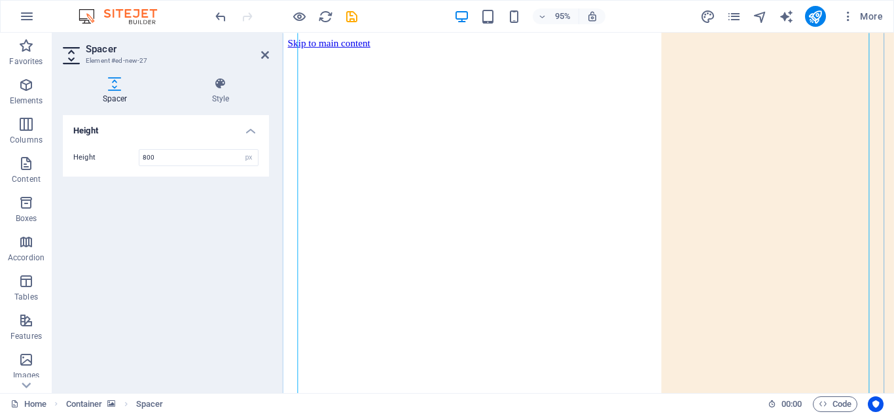
scroll to position [249, 0]
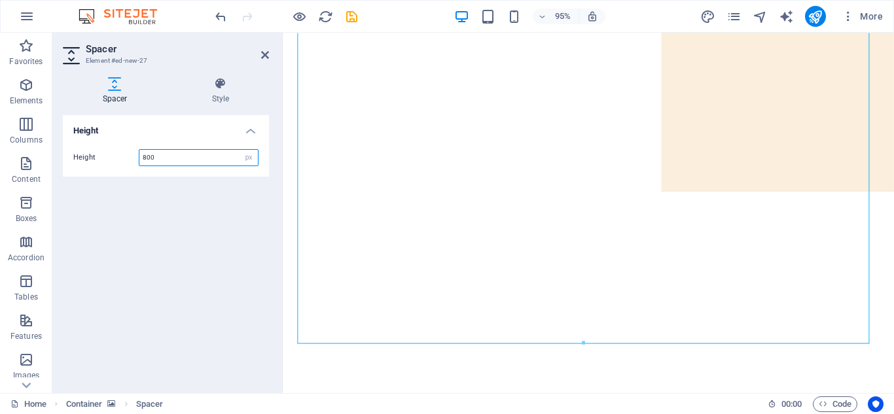
click at [149, 160] on input "800" at bounding box center [198, 158] width 118 height 16
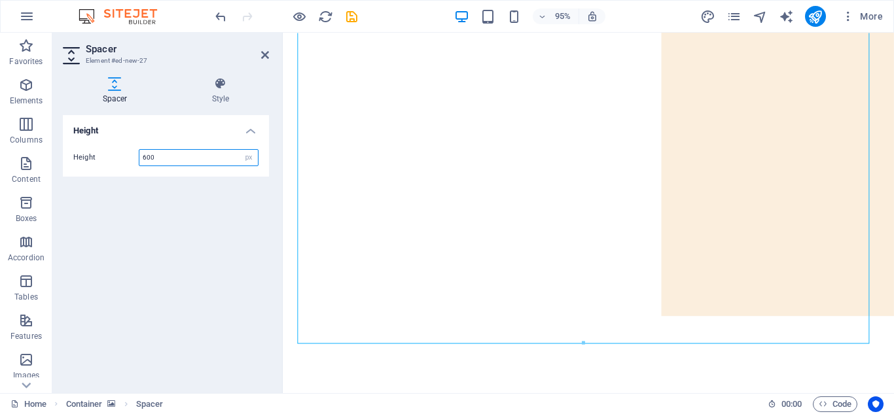
click at [149, 160] on input "600" at bounding box center [198, 158] width 118 height 16
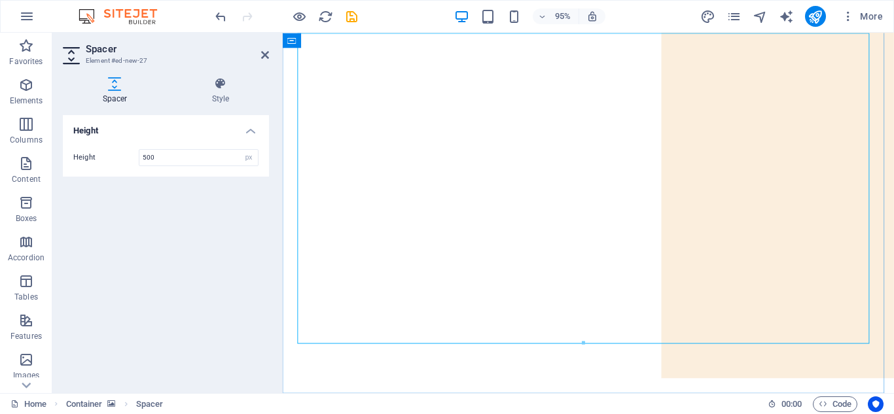
scroll to position [0, 0]
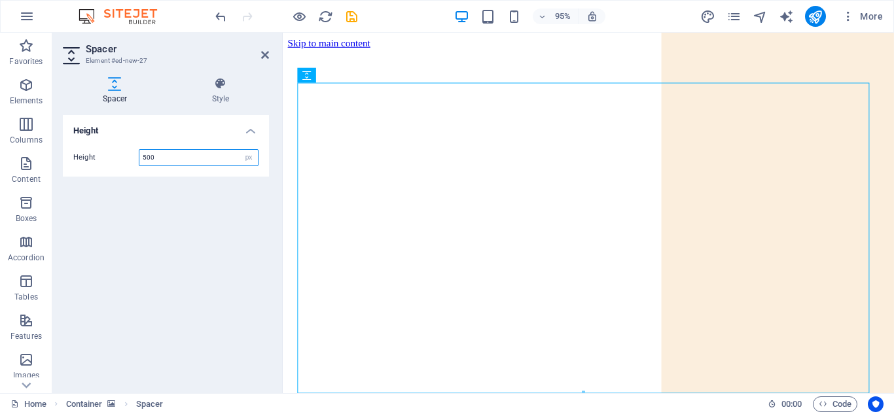
click at [147, 162] on input "500" at bounding box center [198, 158] width 118 height 16
type input "400"
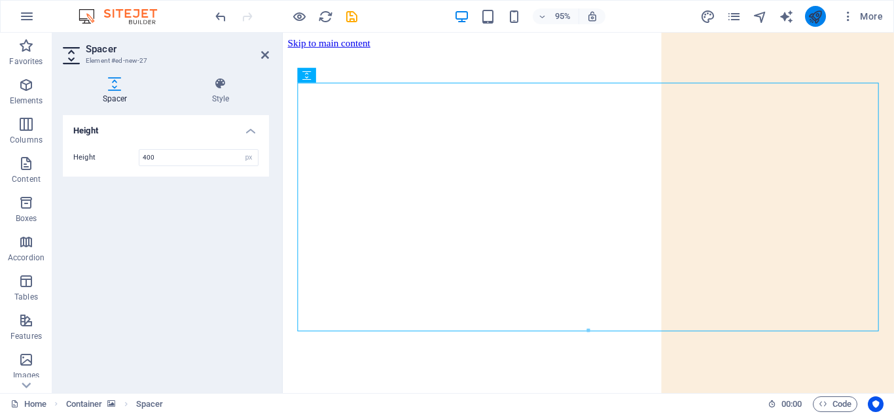
click at [825, 20] on button "publish" at bounding box center [815, 16] width 21 height 21
